Goal: Check status

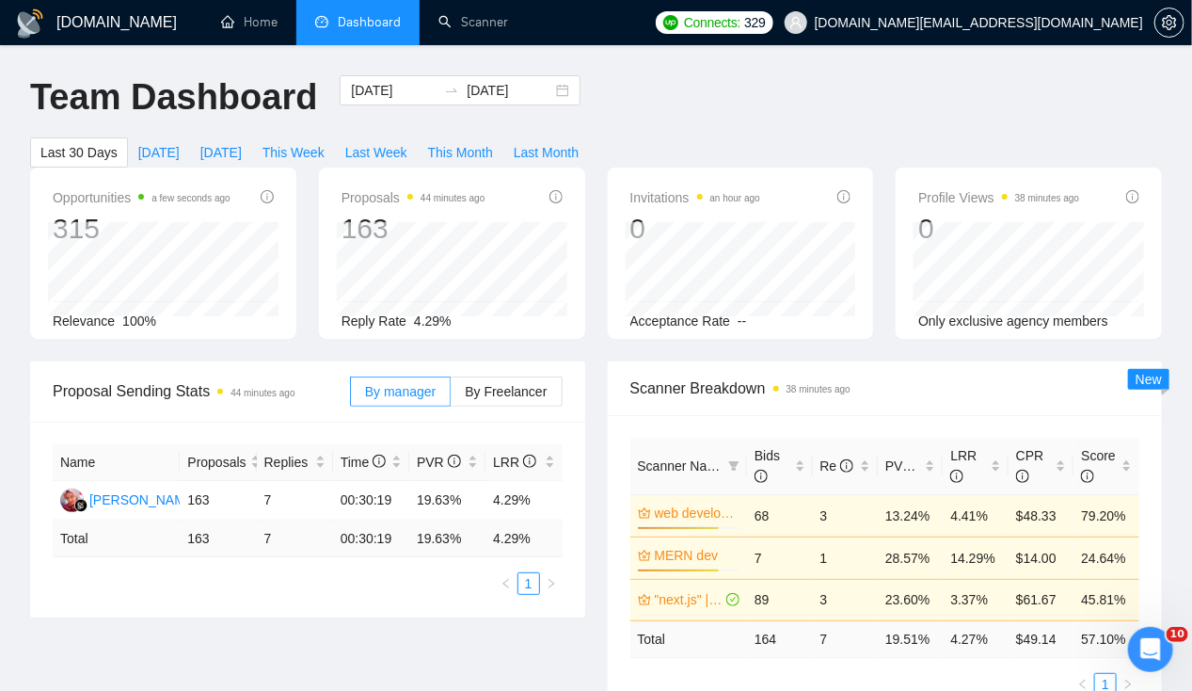
scroll to position [599, 0]
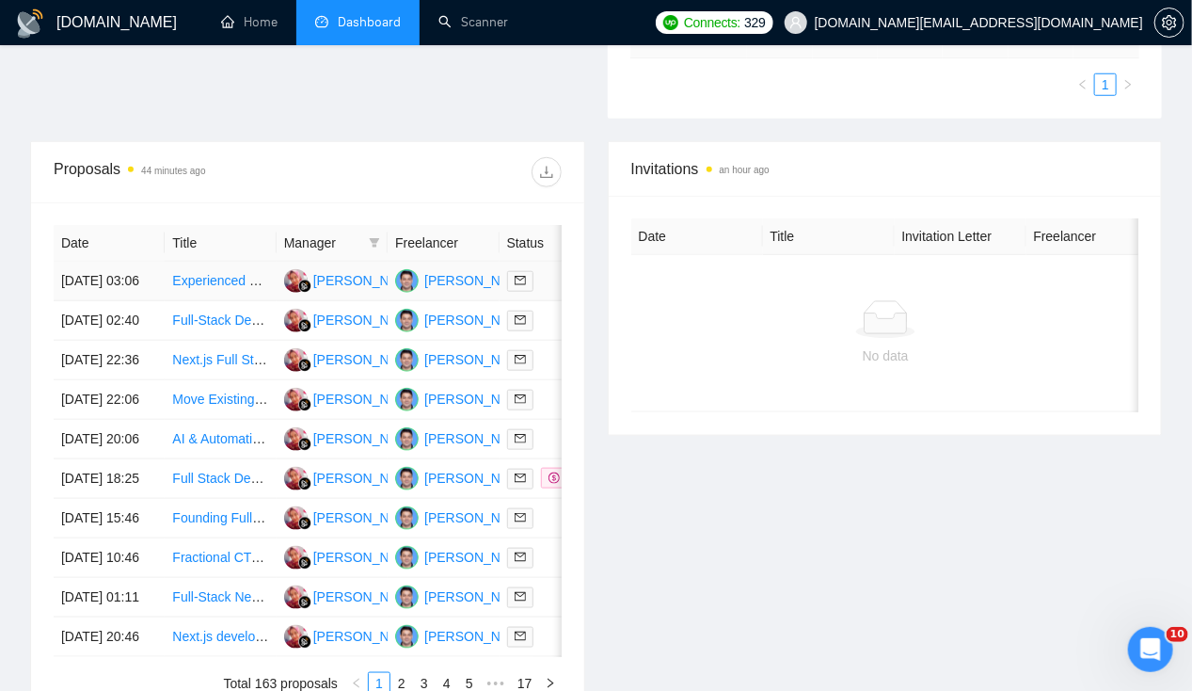
click at [99, 264] on td "[DATE] 03:06" at bounding box center [109, 282] width 111 height 40
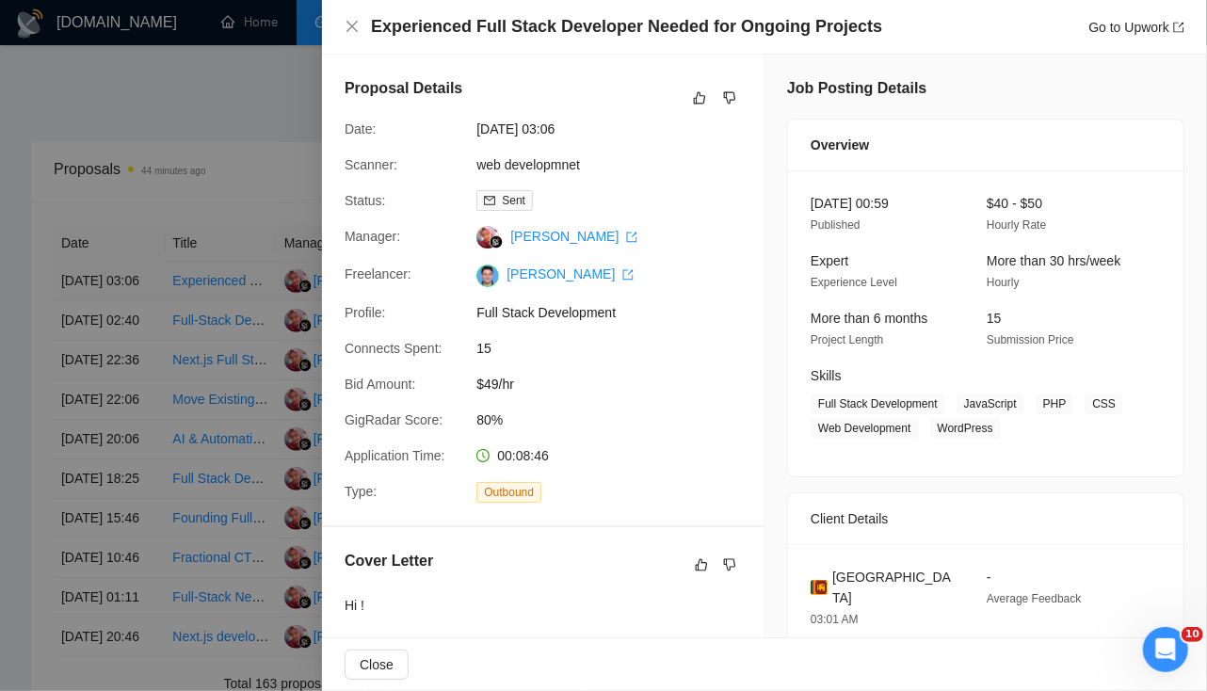
click at [99, 264] on div at bounding box center [603, 345] width 1207 height 691
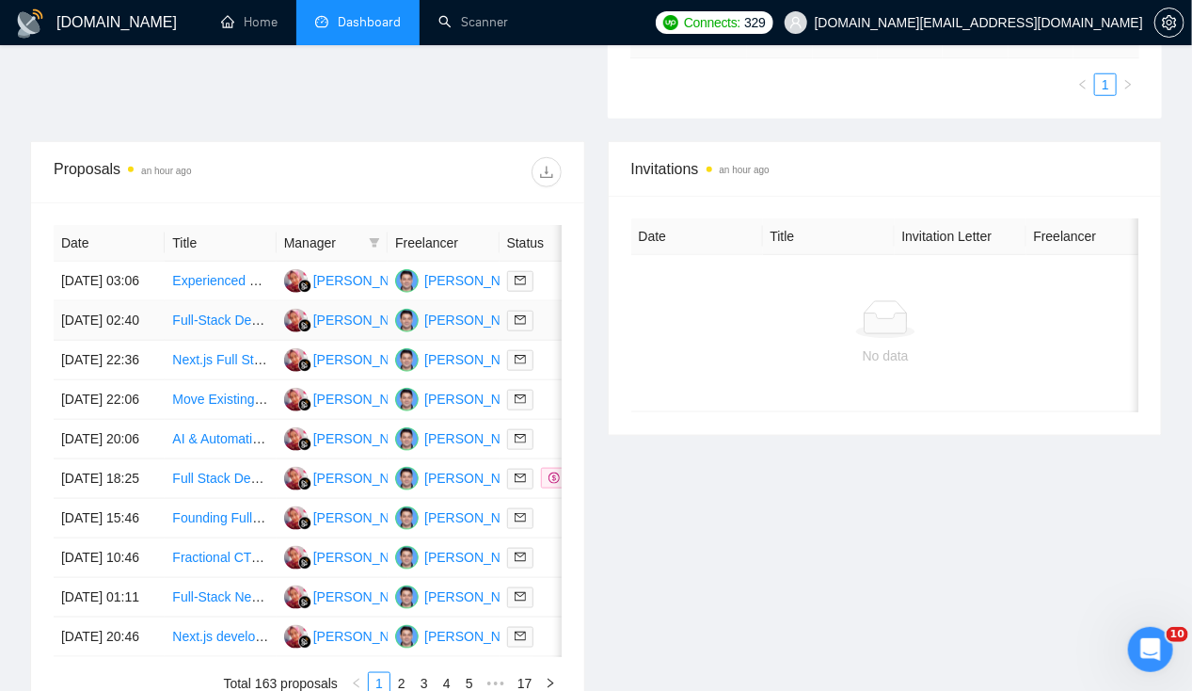
click at [88, 314] on td "[DATE] 02:40" at bounding box center [109, 321] width 111 height 40
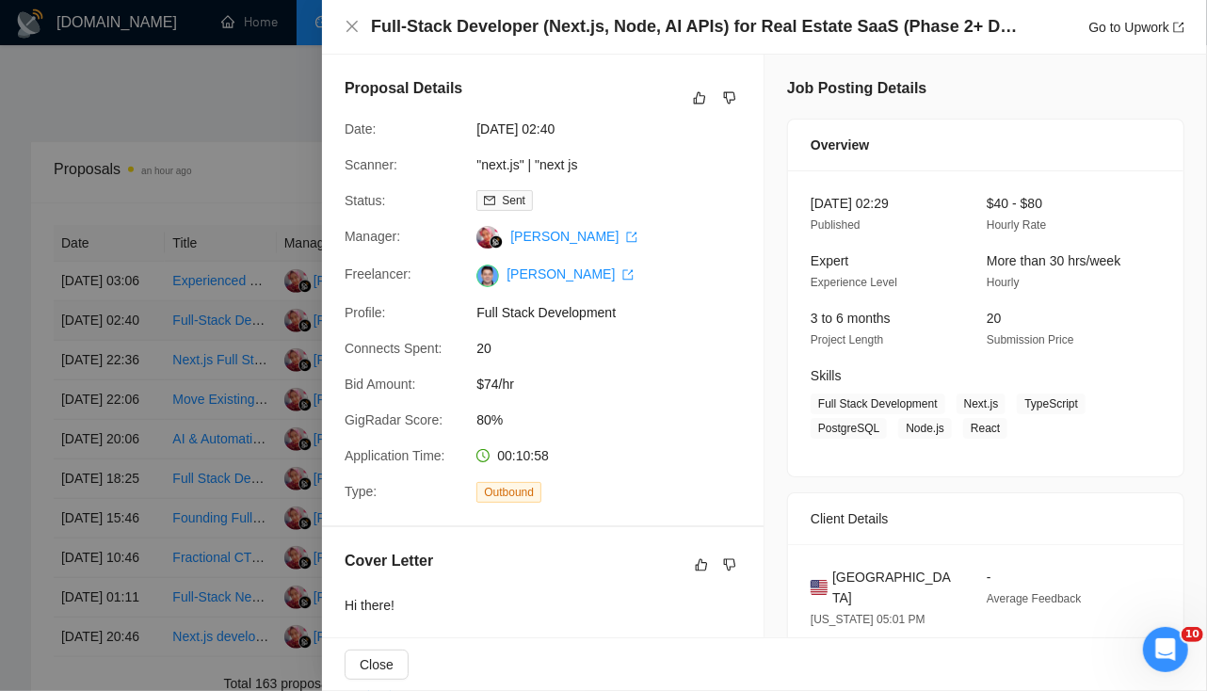
click at [88, 314] on div at bounding box center [603, 345] width 1207 height 691
